Goal: Task Accomplishment & Management: Manage account settings

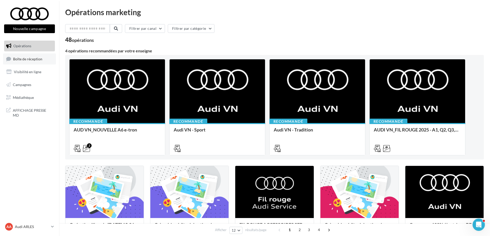
click at [27, 62] on link "Boîte de réception" at bounding box center [29, 58] width 53 height 11
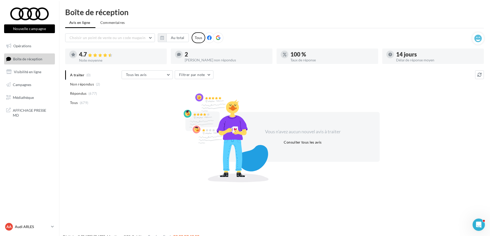
click at [52, 227] on icon at bounding box center [52, 226] width 3 height 4
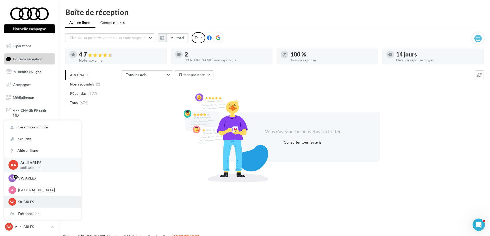
click at [32, 199] on p "SK ARLES" at bounding box center [46, 201] width 56 height 5
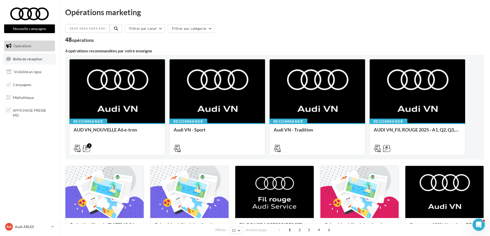
click at [31, 61] on link "Boîte de réception" at bounding box center [29, 58] width 53 height 11
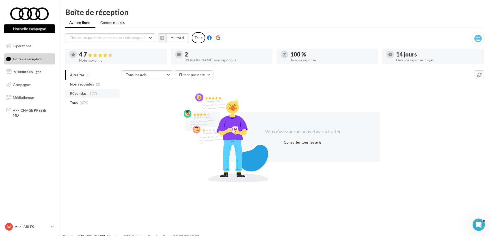
click at [94, 92] on span "(677)" at bounding box center [92, 93] width 9 height 4
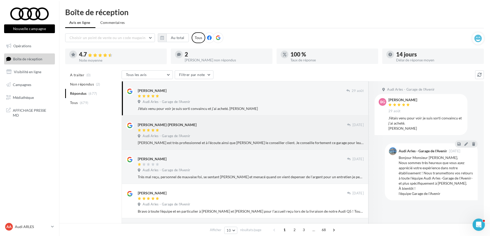
scroll to position [51, 0]
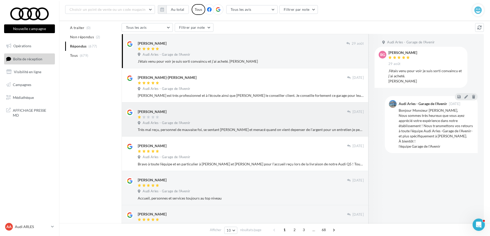
click at [252, 115] on div at bounding box center [242, 117] width 209 height 4
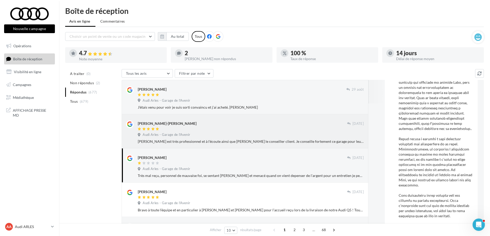
scroll to position [0, 0]
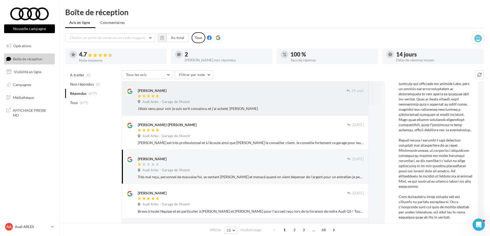
click at [315, 104] on div "Audi Arles - Garage de l'Avenir" at bounding box center [251, 103] width 226 height 6
